Goal: Information Seeking & Learning: Find specific fact

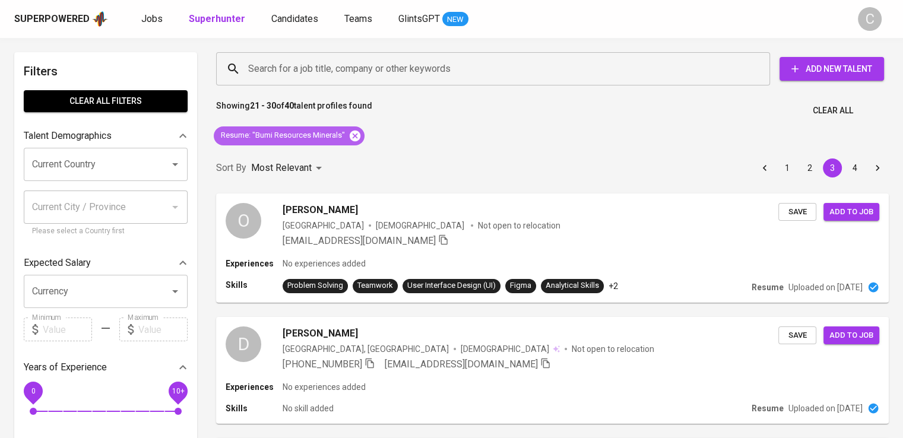
click at [360, 136] on icon at bounding box center [355, 135] width 11 height 11
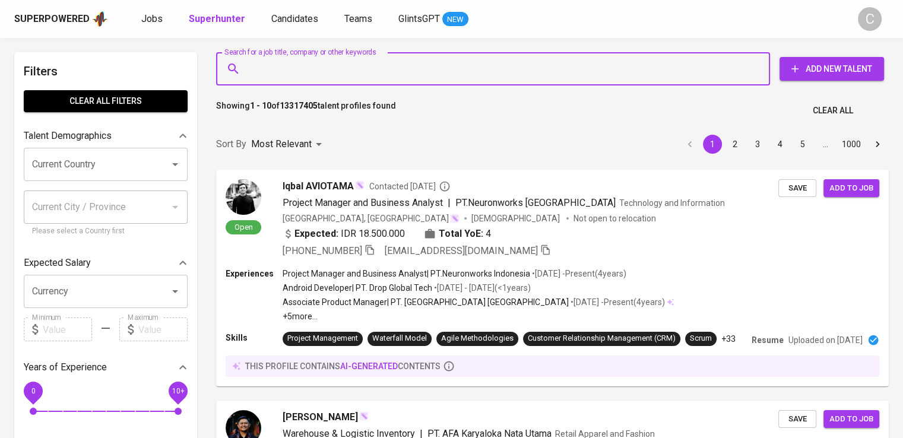
click at [345, 73] on input "Search for a job title, company or other keywords" at bounding box center [496, 69] width 502 height 23
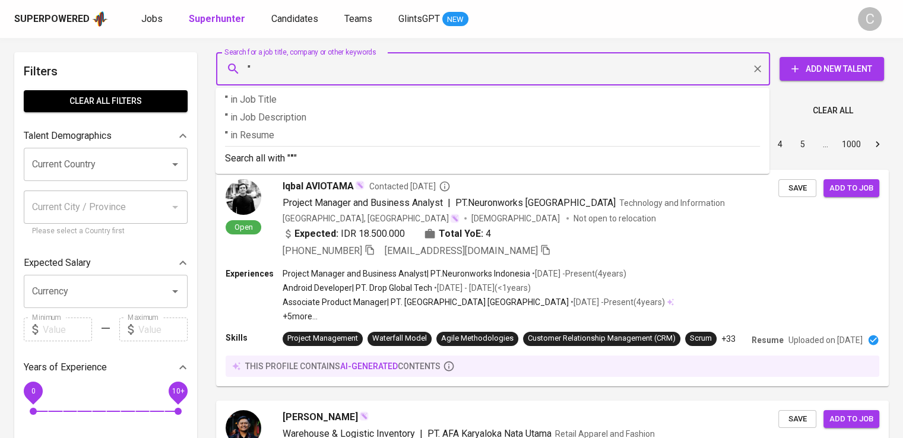
paste input "cipta mortar utama"
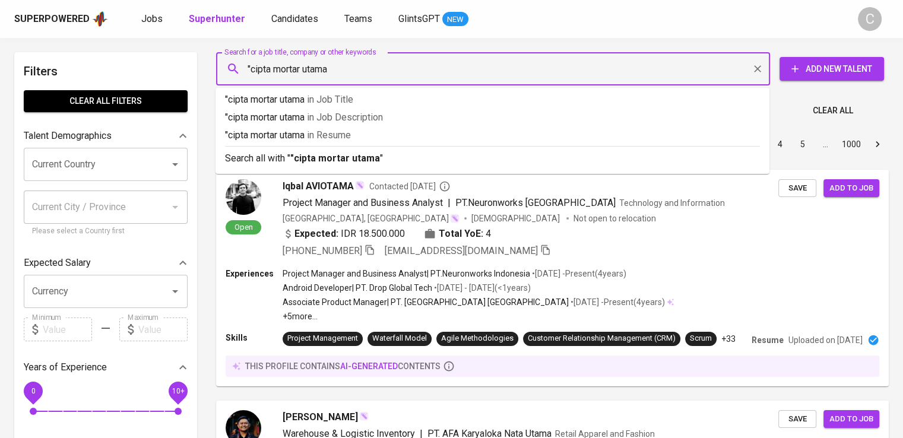
type input ""cipta mortar utama""
click at [361, 131] on p ""cipta mortar utama" in [GEOGRAPHIC_DATA]" at bounding box center [492, 135] width 535 height 14
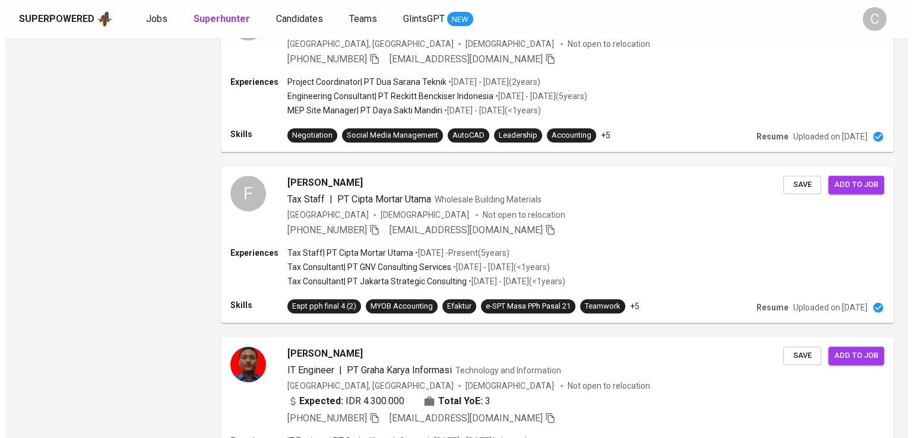
scroll to position [1251, 0]
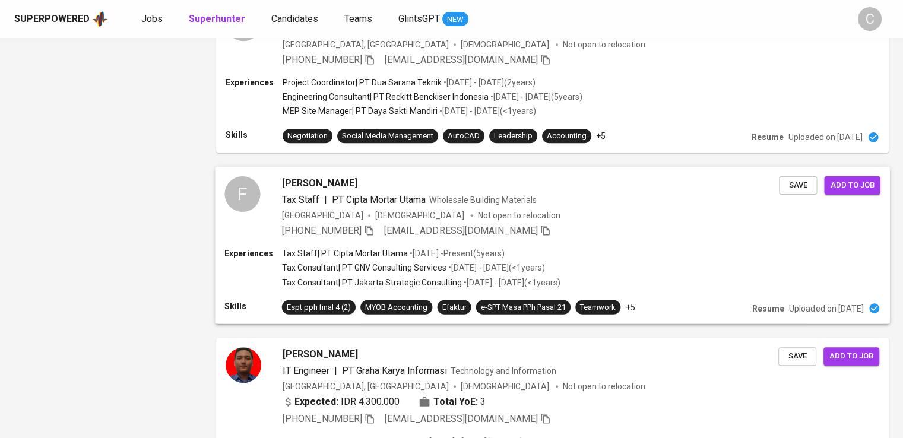
click at [506, 214] on div "Indonesia [DEMOGRAPHIC_DATA] Not open to relocation" at bounding box center [531, 216] width 498 height 12
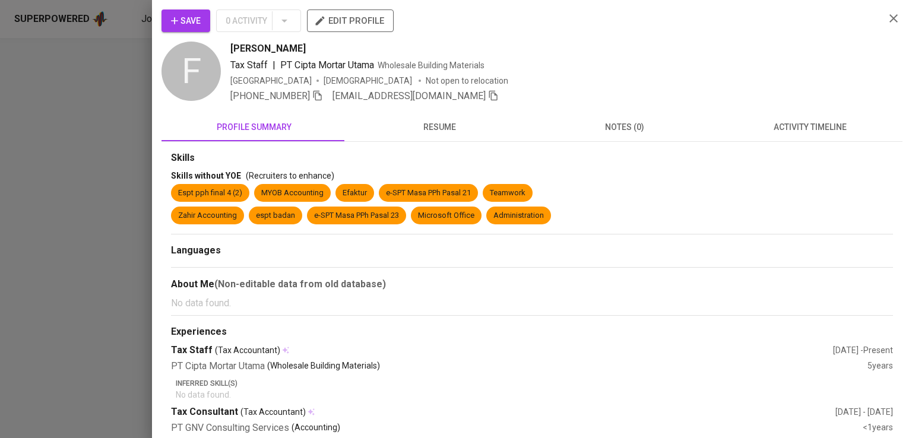
click at [657, 93] on div "[PHONE_NUMBER] [EMAIL_ADDRESS][DOMAIN_NAME]" at bounding box center [552, 96] width 645 height 14
click at [320, 96] on icon "button" at bounding box center [317, 95] width 11 height 11
click at [114, 128] on div at bounding box center [456, 219] width 912 height 438
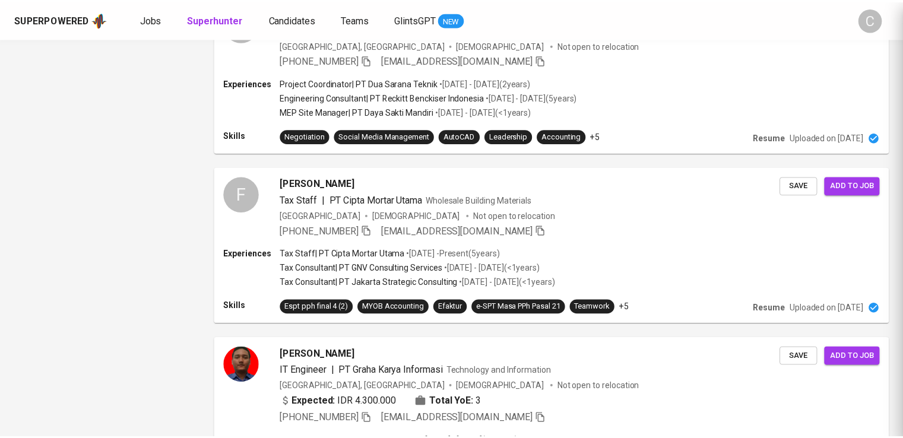
scroll to position [0, 0]
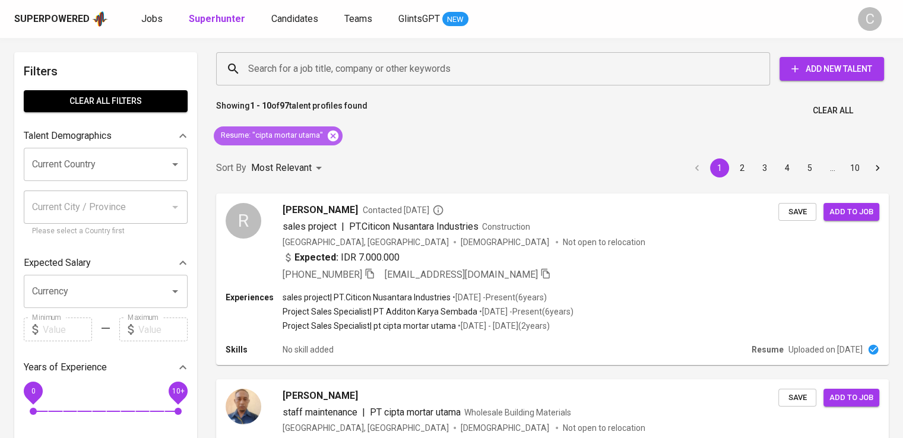
click at [330, 136] on icon at bounding box center [333, 135] width 11 height 11
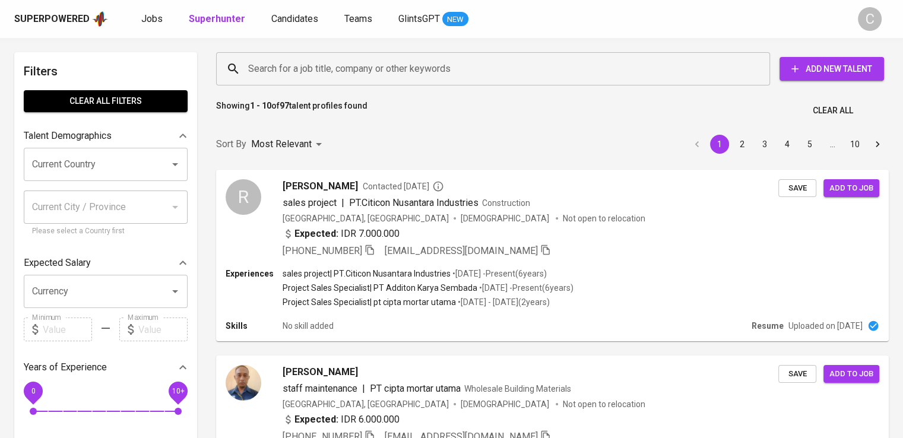
click at [353, 66] on input "Search for a job title, company or other keywords" at bounding box center [496, 69] width 502 height 23
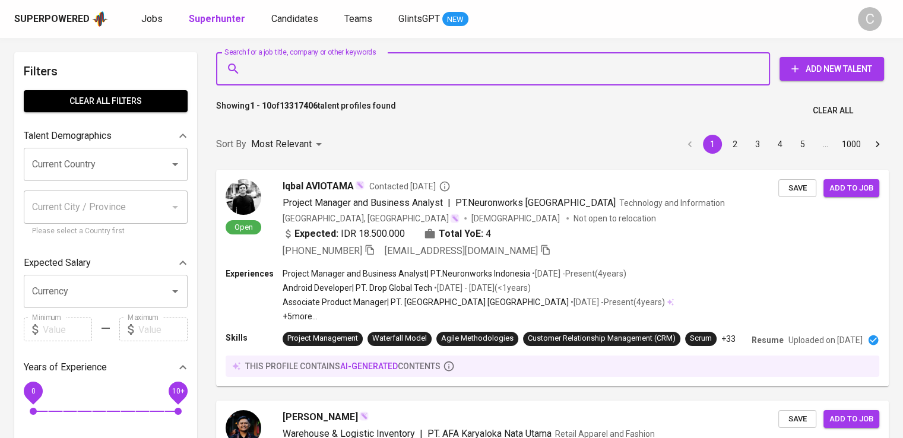
click at [353, 66] on input "Search for a job title, company or other keywords" at bounding box center [496, 69] width 502 height 23
paste input "MNC Tourism"
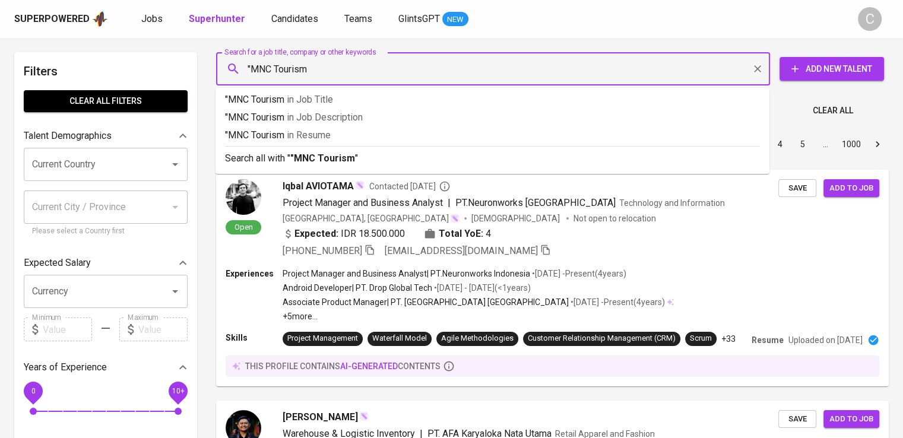
type input ""MNC Tourism""
click at [370, 144] on li ""MNC Tourism" in [GEOGRAPHIC_DATA]" at bounding box center [493, 137] width 554 height 18
